Goal: Task Accomplishment & Management: Manage account settings

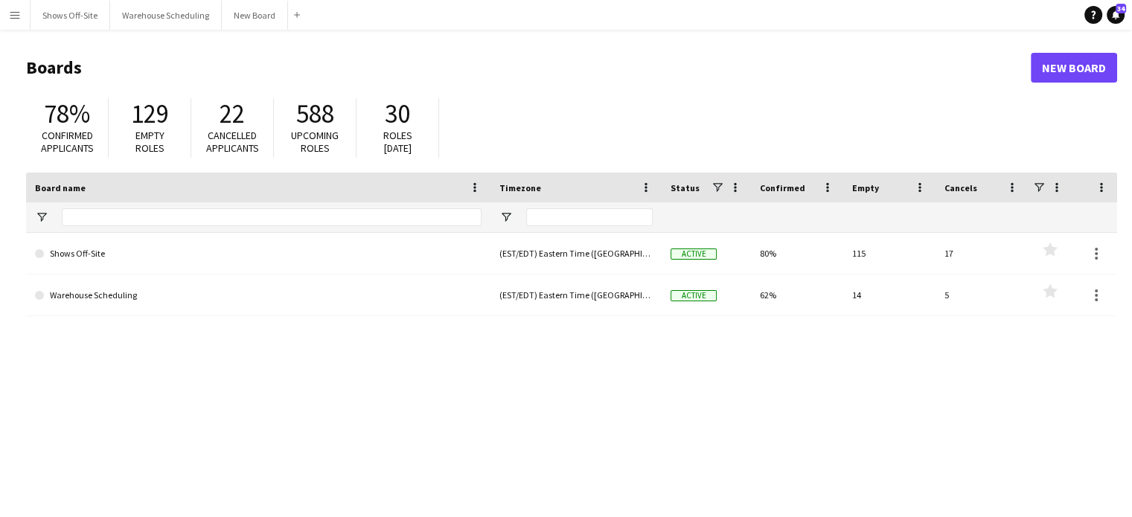
click at [13, 16] on app-icon "Menu" at bounding box center [15, 15] width 12 height 12
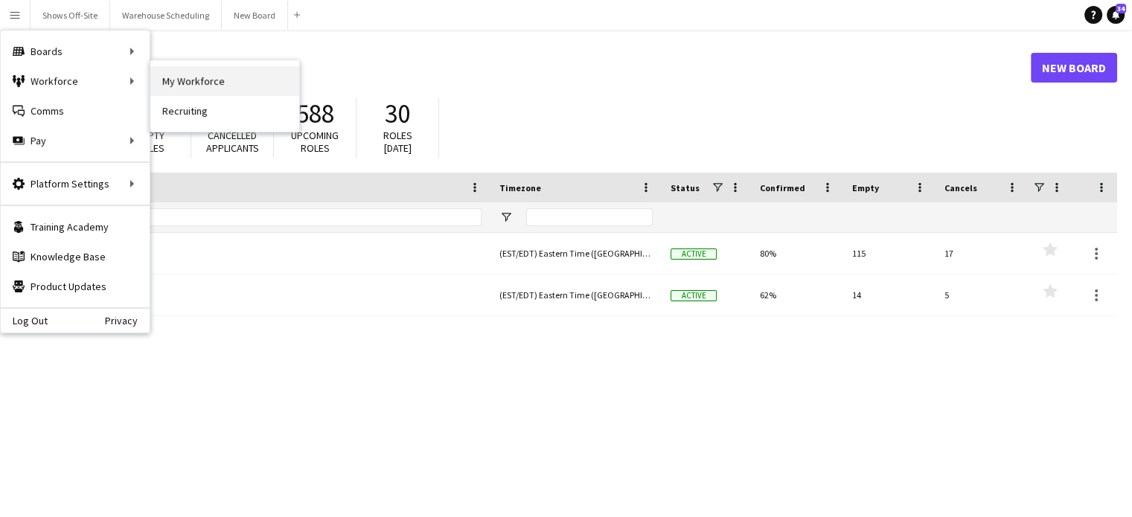
click at [203, 77] on link "My Workforce" at bounding box center [224, 81] width 149 height 30
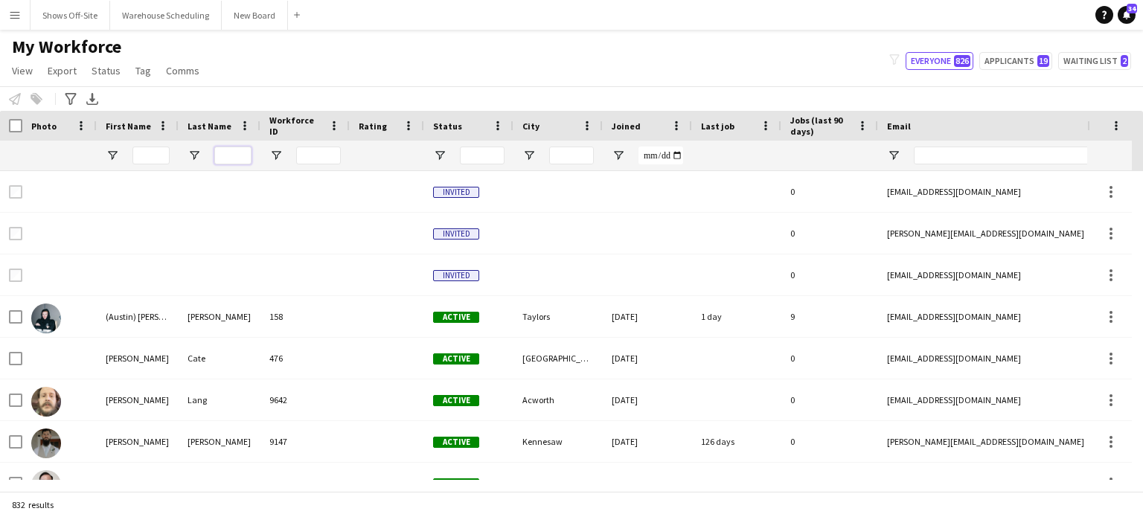
click at [240, 158] on input "Last Name Filter Input" at bounding box center [232, 156] width 37 height 18
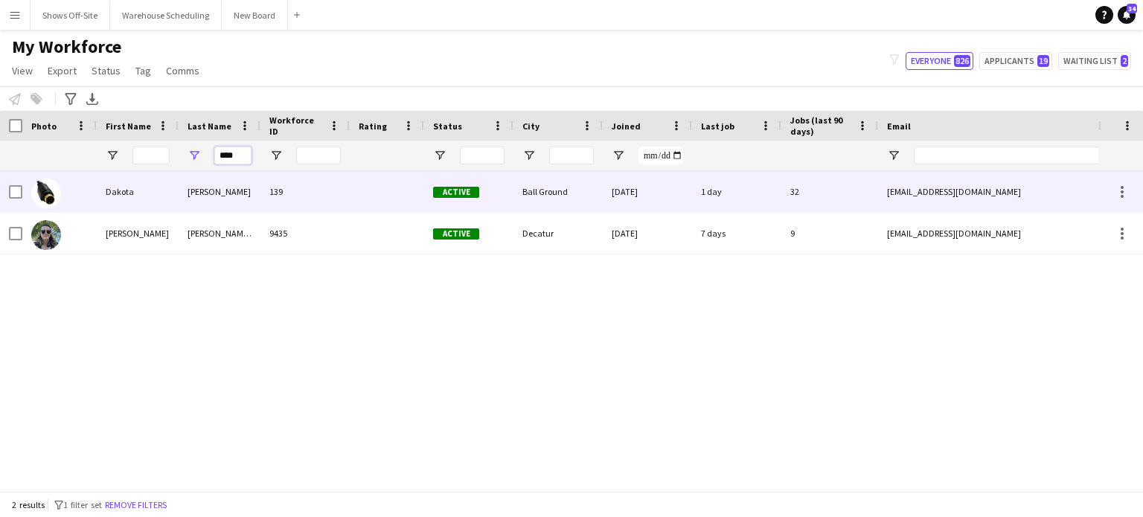
type input "****"
click at [206, 192] on div "[PERSON_NAME]" at bounding box center [220, 191] width 82 height 41
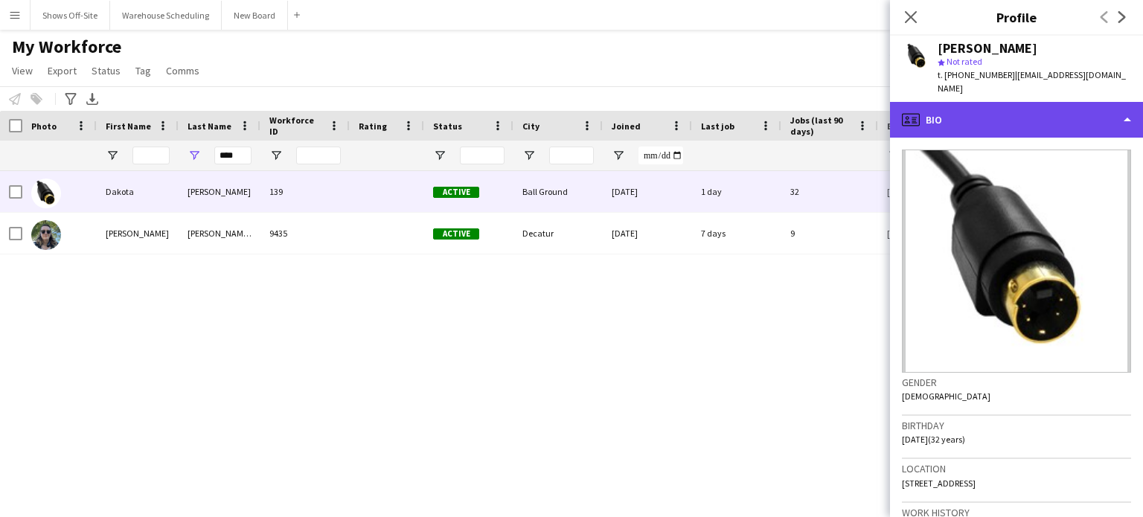
click at [1031, 109] on div "profile Bio" at bounding box center [1016, 120] width 253 height 36
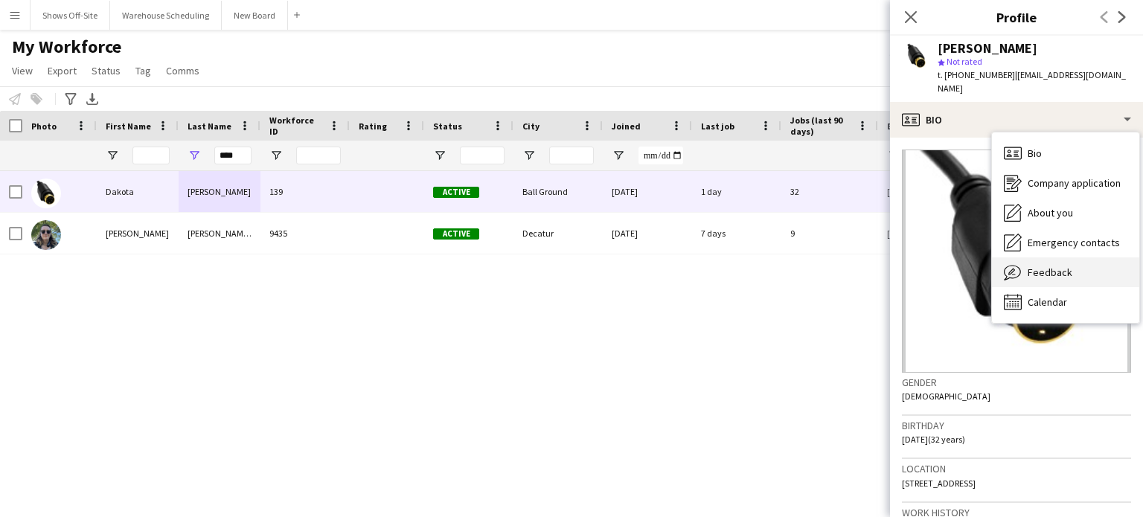
click at [1053, 266] on span "Feedback" at bounding box center [1050, 272] width 45 height 13
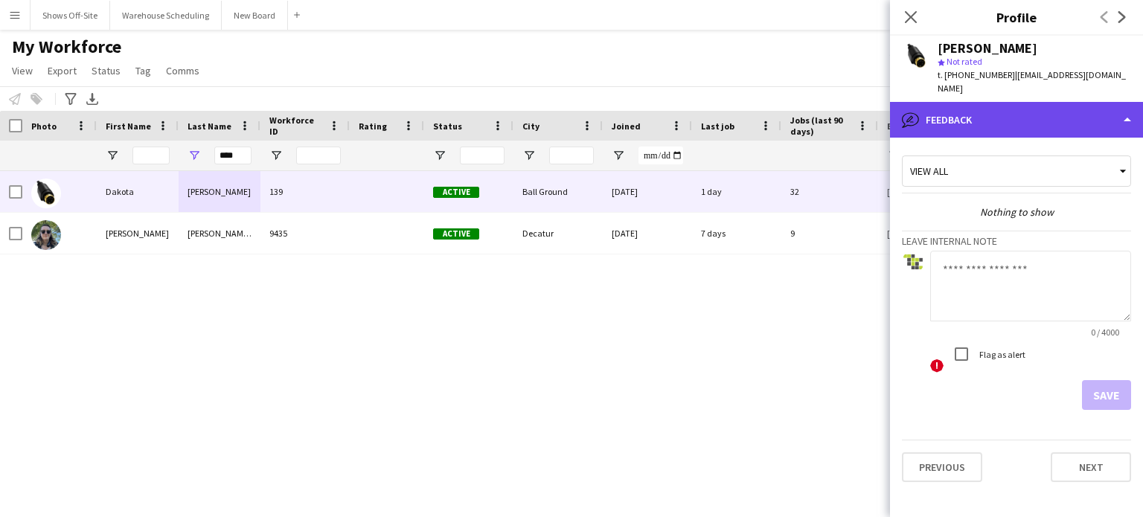
click at [1008, 102] on div "bubble-pencil Feedback" at bounding box center [1016, 120] width 253 height 36
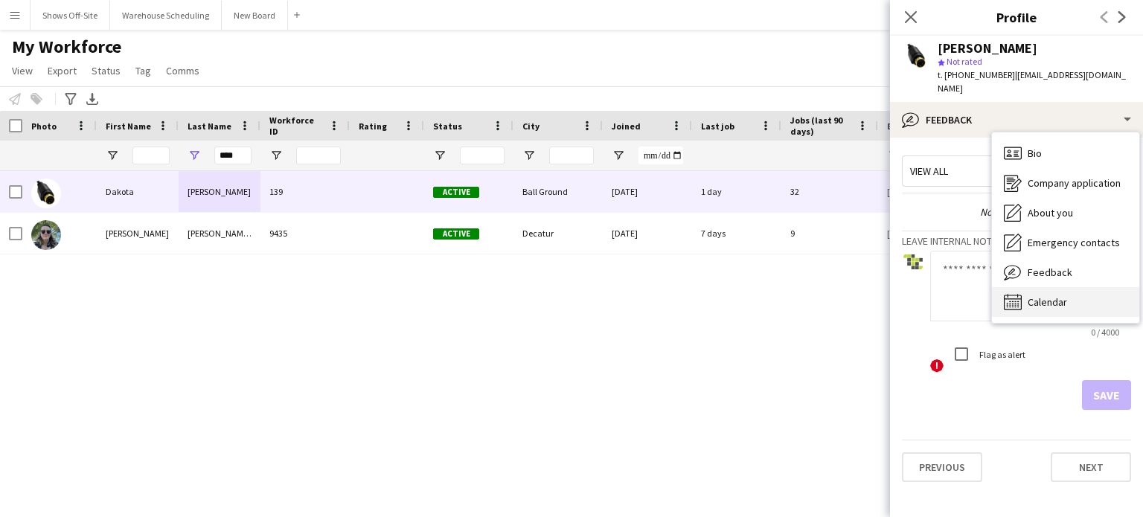
click at [1066, 295] on span "Calendar" at bounding box center [1047, 301] width 39 height 13
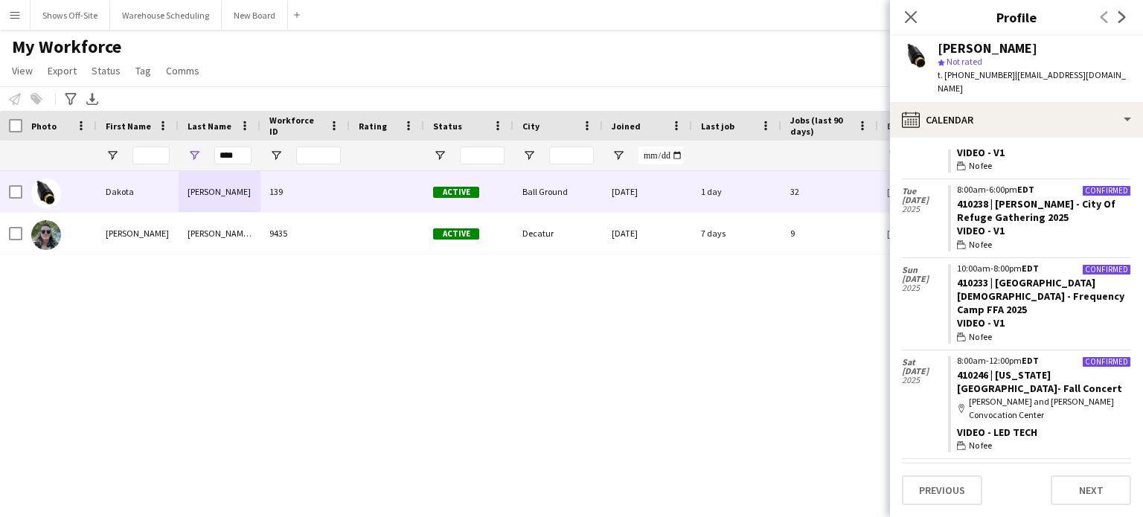
scroll to position [1510, 0]
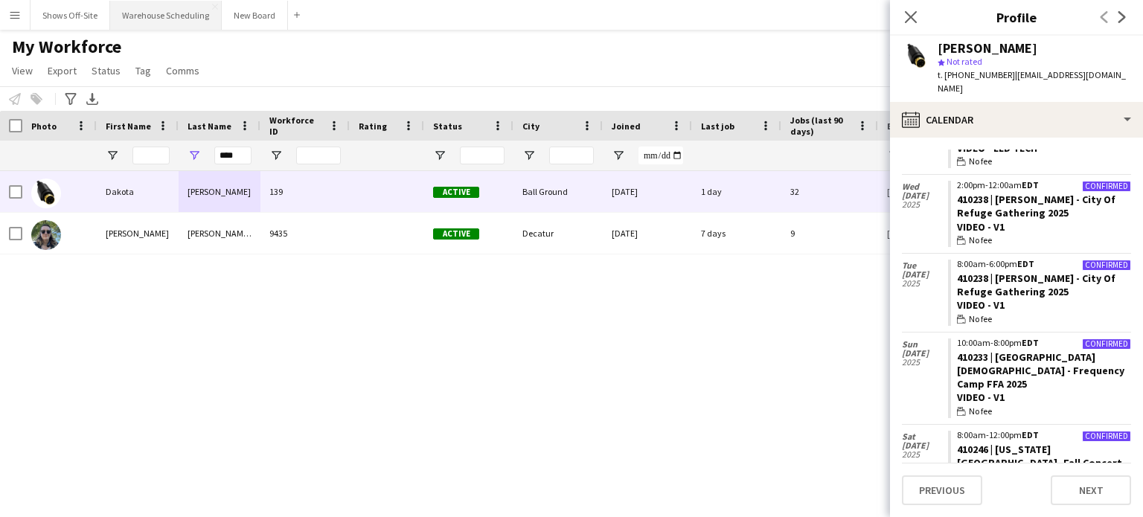
click at [142, 13] on button "Warehouse Scheduling Close" at bounding box center [166, 15] width 112 height 29
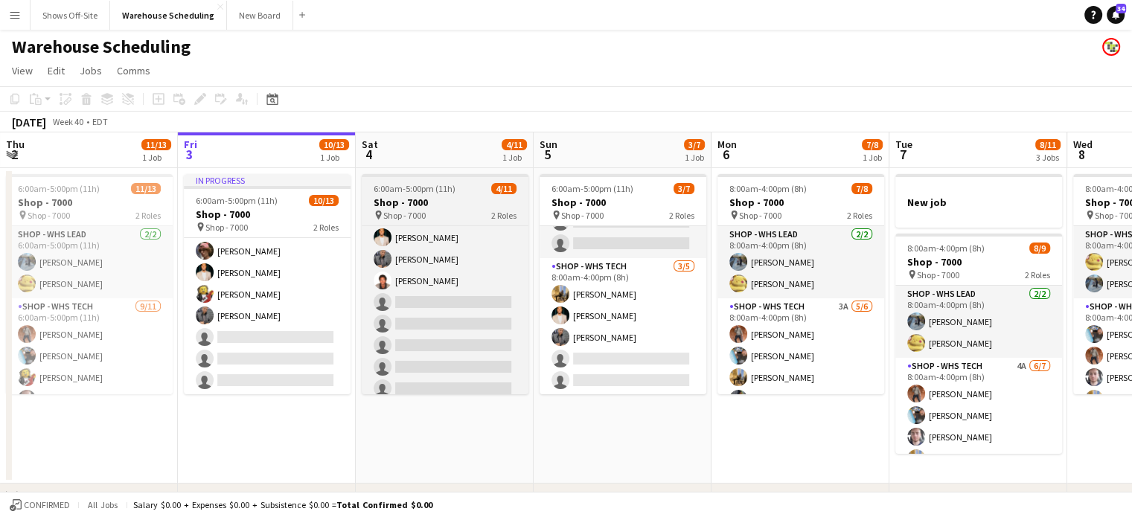
scroll to position [126, 0]
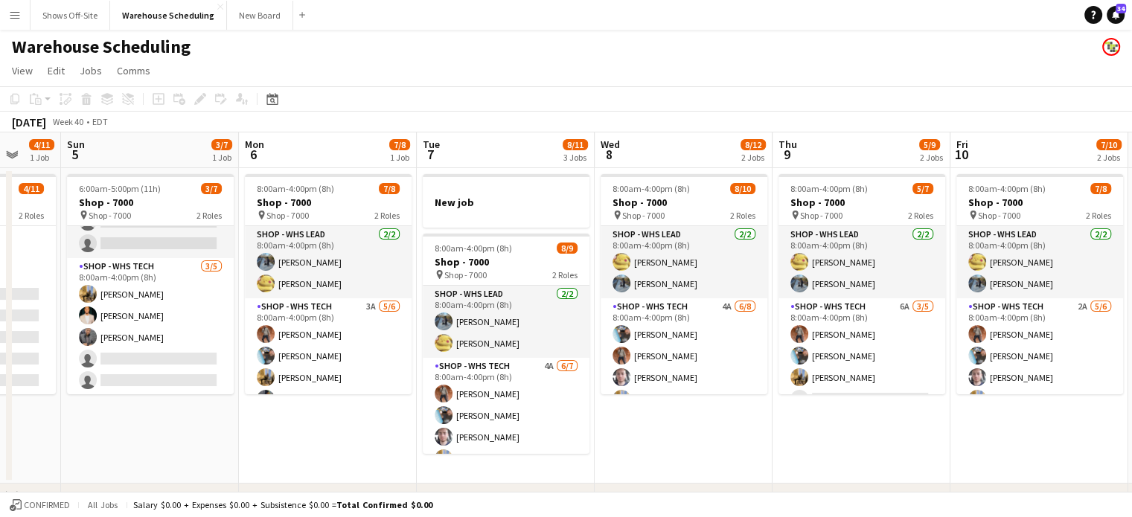
drag, startPoint x: 818, startPoint y: 417, endPoint x: 345, endPoint y: 417, distance: 473.2
click at [345, 417] on app-calendar-viewport "Thu 2 11/13 1 Job Fri 3 10/13 1 Job Sat 4 4/11 1 Job Sun 5 3/7 1 Job Mon 6 7/8 …" at bounding box center [566, 455] width 1132 height 647
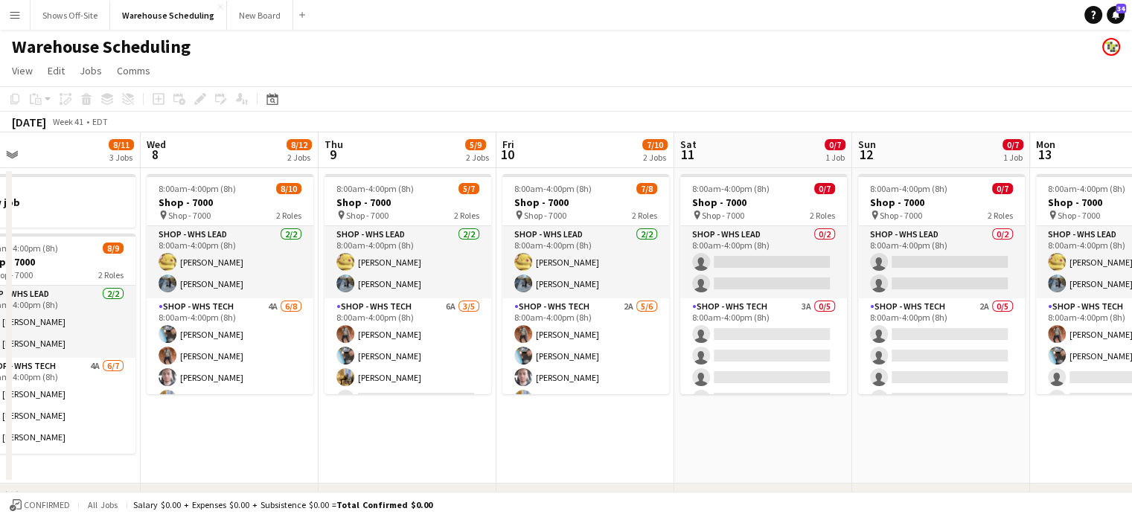
scroll to position [0, 583]
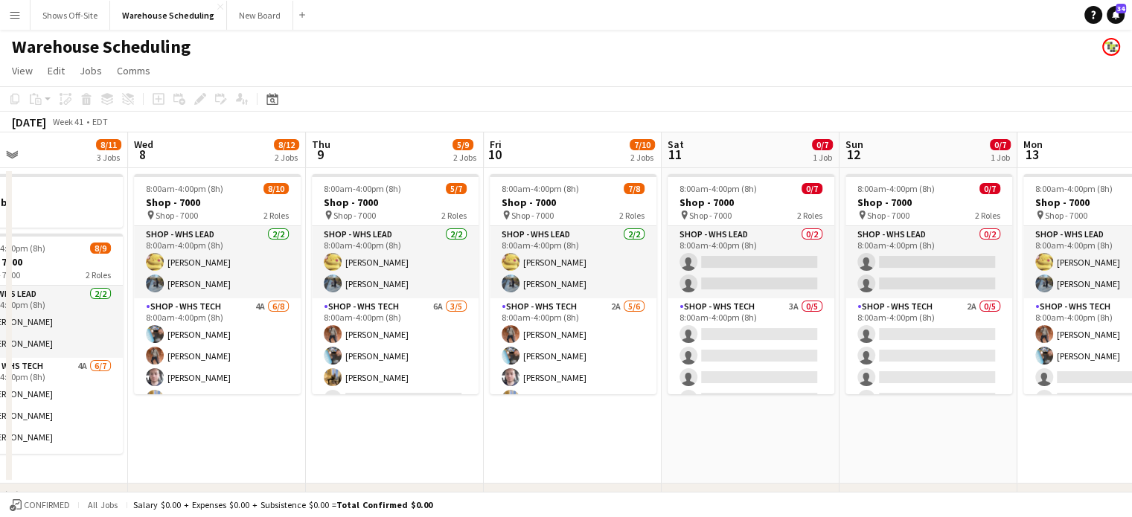
drag, startPoint x: 1010, startPoint y: 428, endPoint x: 545, endPoint y: 418, distance: 465.2
click at [545, 418] on app-calendar-viewport "Sat 4 4/11 1 Job Sun 5 3/7 1 Job Mon 6 7/8 1 Job Tue 7 8/11 3 Jobs Wed 8 8/12 2…" at bounding box center [566, 455] width 1132 height 647
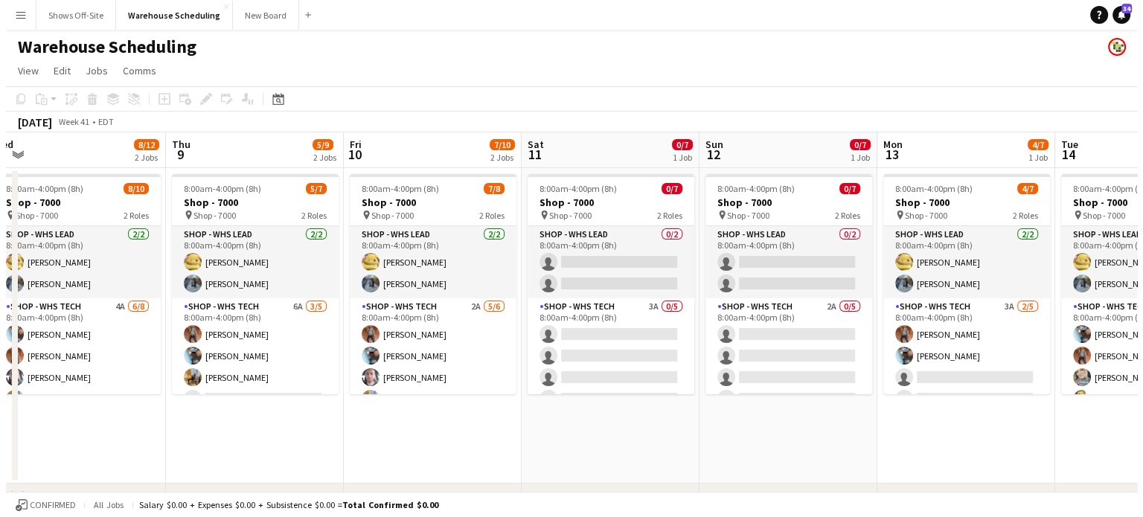
scroll to position [0, 378]
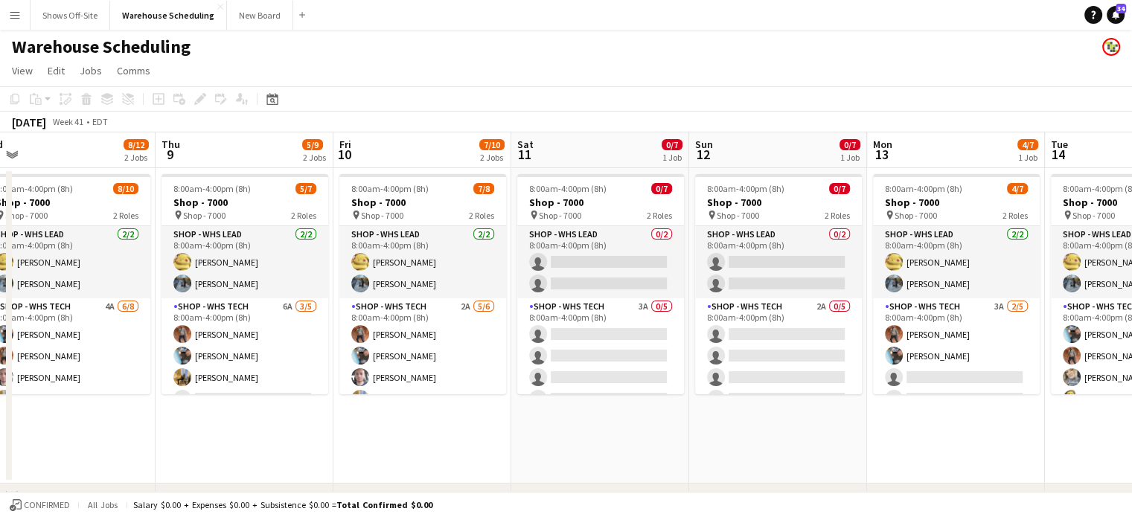
drag, startPoint x: 973, startPoint y: 424, endPoint x: 821, endPoint y: 422, distance: 151.1
click at [821, 422] on app-calendar-viewport "Mon 6 7/8 1 Job Tue 7 8/11 3 Jobs Wed 8 8/12 2 Jobs Thu 9 5/9 2 Jobs Fri 10 7/1…" at bounding box center [566, 455] width 1132 height 647
click at [19, 10] on app-icon "Menu" at bounding box center [15, 15] width 12 height 12
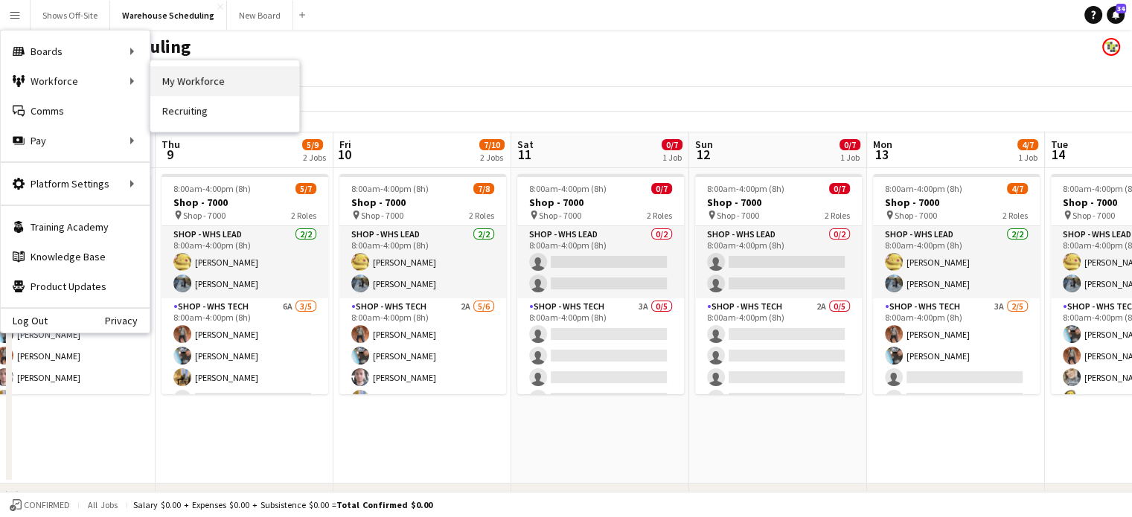
click at [222, 82] on link "My Workforce" at bounding box center [224, 81] width 149 height 30
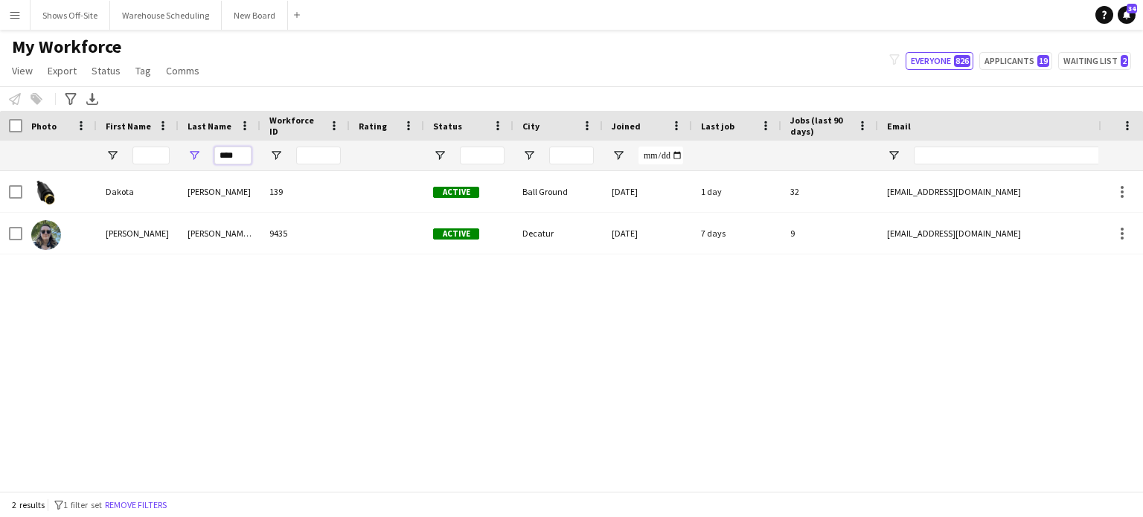
drag, startPoint x: 238, startPoint y: 157, endPoint x: 161, endPoint y: 145, distance: 78.3
click at [164, 146] on div "****" at bounding box center [806, 156] width 1613 height 30
type input "***"
